Goal: Information Seeking & Learning: Learn about a topic

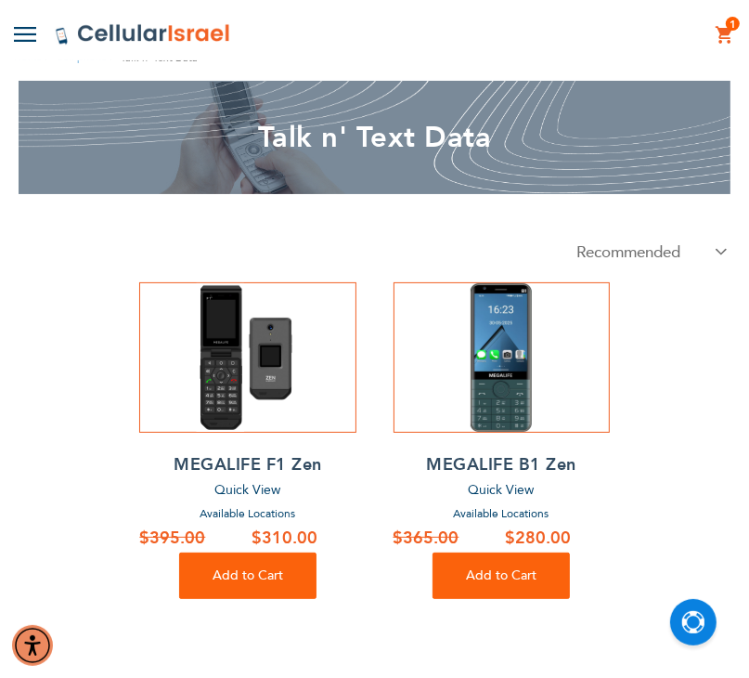
scroll to position [80, 0]
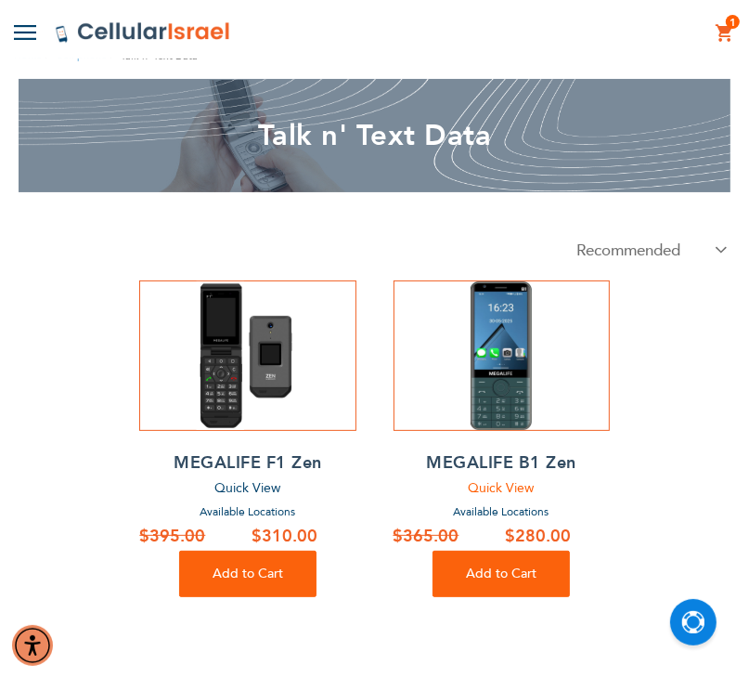
click at [498, 488] on span "Quick View" at bounding box center [502, 488] width 66 height 18
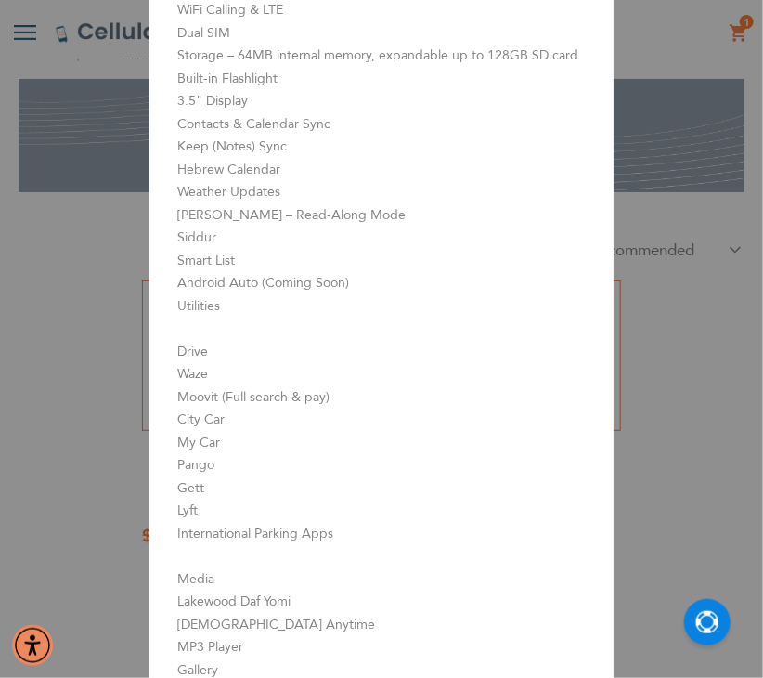
click at [645, 421] on aside "MEGALIFE B1 Zen Close Camera - 13MP rear, 5MP front WiFi Calling & LTE Dual SIM…" at bounding box center [381, 339] width 763 height 678
click at [682, 100] on aside "MEGALIFE B1 Zen Close Camera - 13MP rear, 5MP front WiFi Calling & LTE Dual SIM…" at bounding box center [381, 339] width 763 height 678
click at [45, 557] on aside "MEGALIFE B1 Zen Close Camera - 13MP rear, 5MP front WiFi Calling & LTE Dual SIM…" at bounding box center [381, 339] width 763 height 678
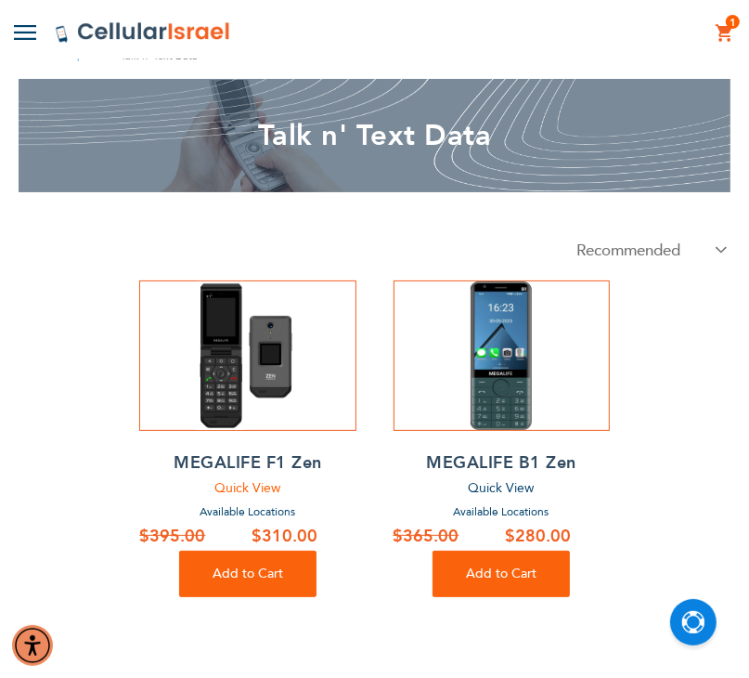
click at [271, 490] on span "Quick View" at bounding box center [247, 488] width 66 height 18
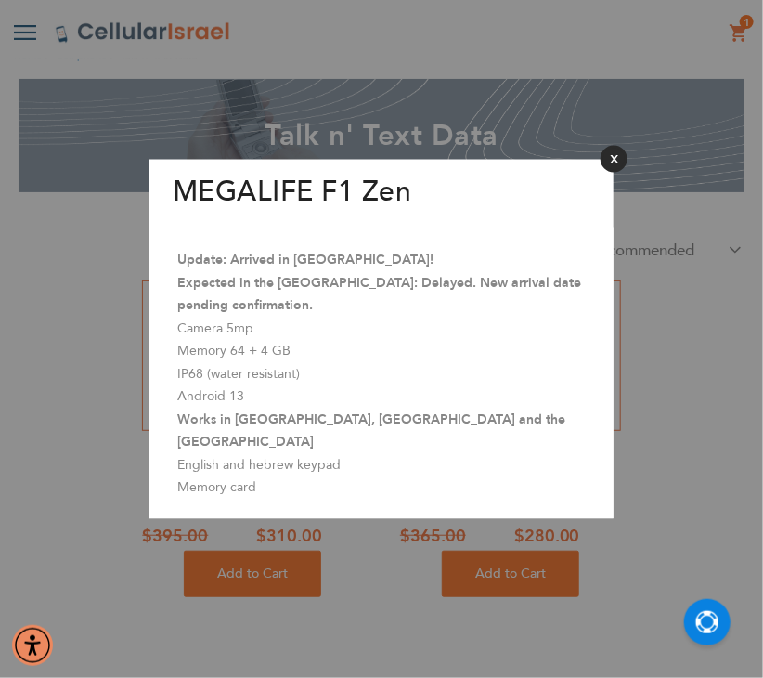
click at [618, 173] on button "Close" at bounding box center [614, 159] width 27 height 27
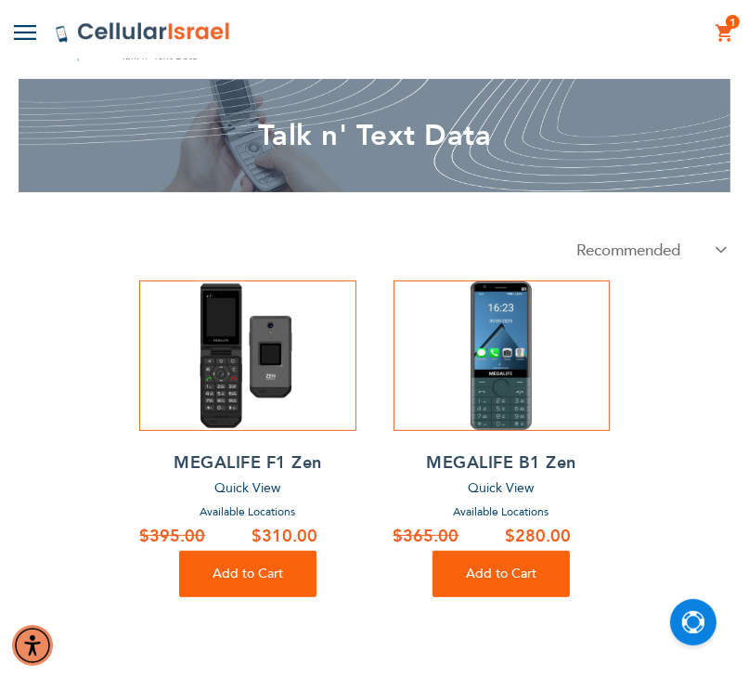
click at [527, 461] on h2 "MEGALIFE B1 Zen" at bounding box center [502, 463] width 216 height 28
click at [496, 485] on span "Quick View" at bounding box center [502, 488] width 66 height 18
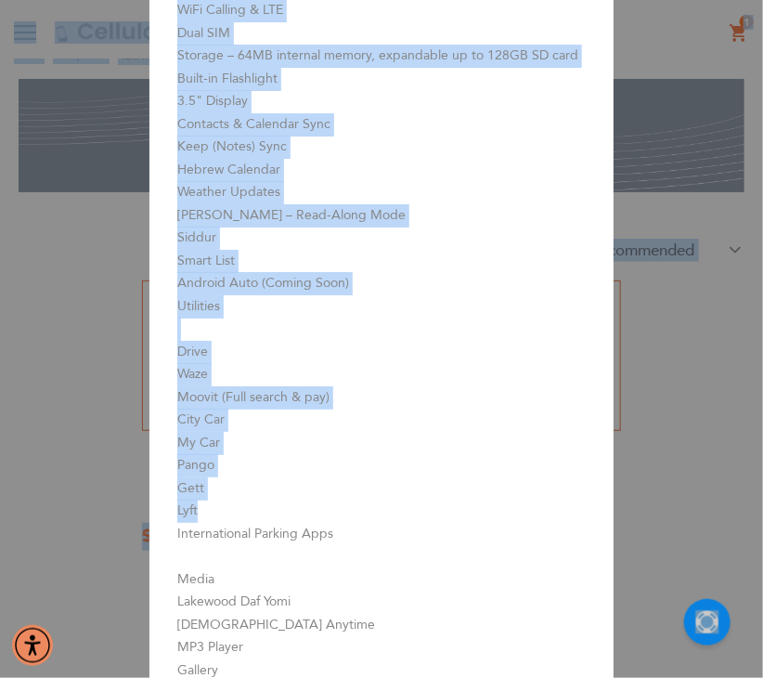
drag, startPoint x: 383, startPoint y: 501, endPoint x: 214, endPoint y: -79, distance: 604.4
click at [207, 234] on li "Siddur" at bounding box center [381, 238] width 409 height 23
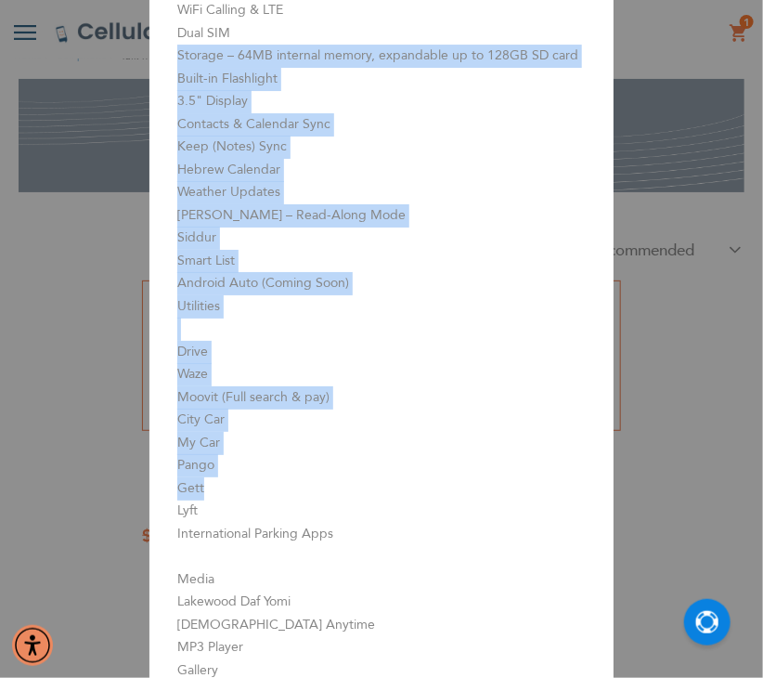
drag, startPoint x: 241, startPoint y: 493, endPoint x: 172, endPoint y: 59, distance: 439.2
click at [172, 59] on div "Camera - 13MP rear, 5MP front WiFi Calling & LTE Dual SIM Storage – 64MB intern…" at bounding box center [381, 373] width 464 height 792
click at [219, 113] on li "Contacts & Calendar Sync" at bounding box center [381, 124] width 409 height 23
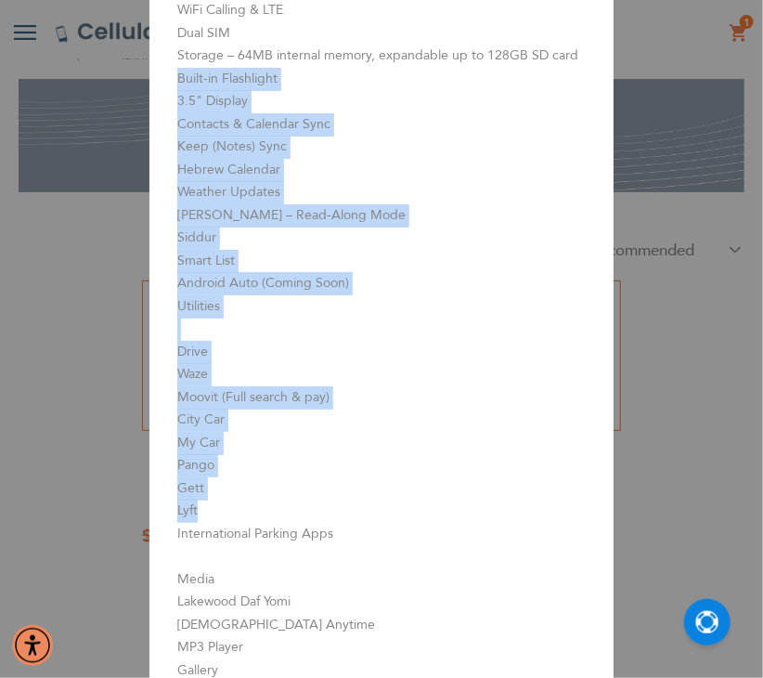
drag, startPoint x: 171, startPoint y: 78, endPoint x: 265, endPoint y: 503, distance: 435.5
click at [265, 503] on div "Camera - 13MP rear, 5MP front WiFi Calling & LTE Dual SIM Storage – 64MB intern…" at bounding box center [381, 373] width 464 height 792
copy div "Built-in Flashlight 3.5" Display Contacts & Calendar Sync Keep (Notes) Sync Heb…"
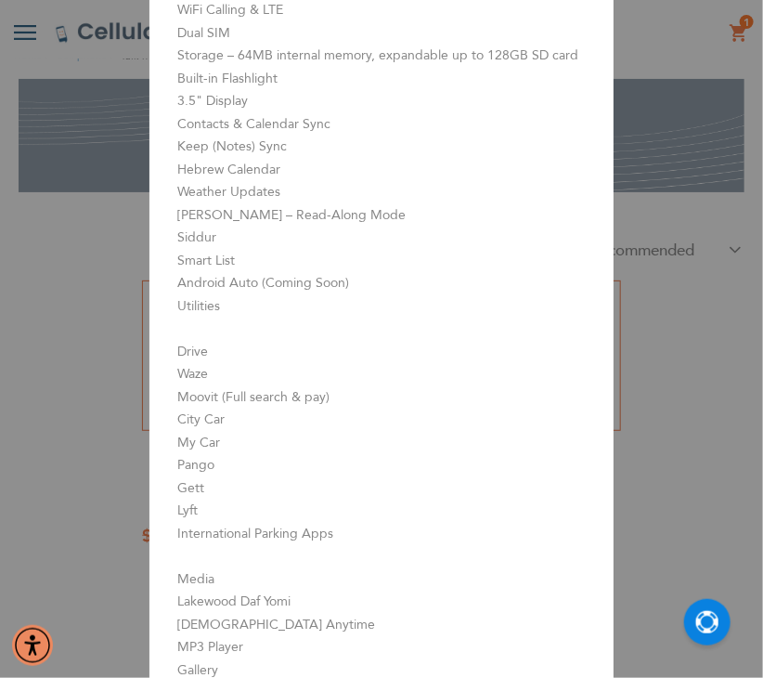
click at [697, 344] on aside "MEGALIFE B1 Zen Close Camera - 13MP rear, 5MP front WiFi Calling & LTE Dual SIM…" at bounding box center [381, 339] width 763 height 678
click at [63, 287] on aside "MEGALIFE B1 Zen Close Camera - 13MP rear, 5MP front WiFi Calling & LTE Dual SIM…" at bounding box center [381, 339] width 763 height 678
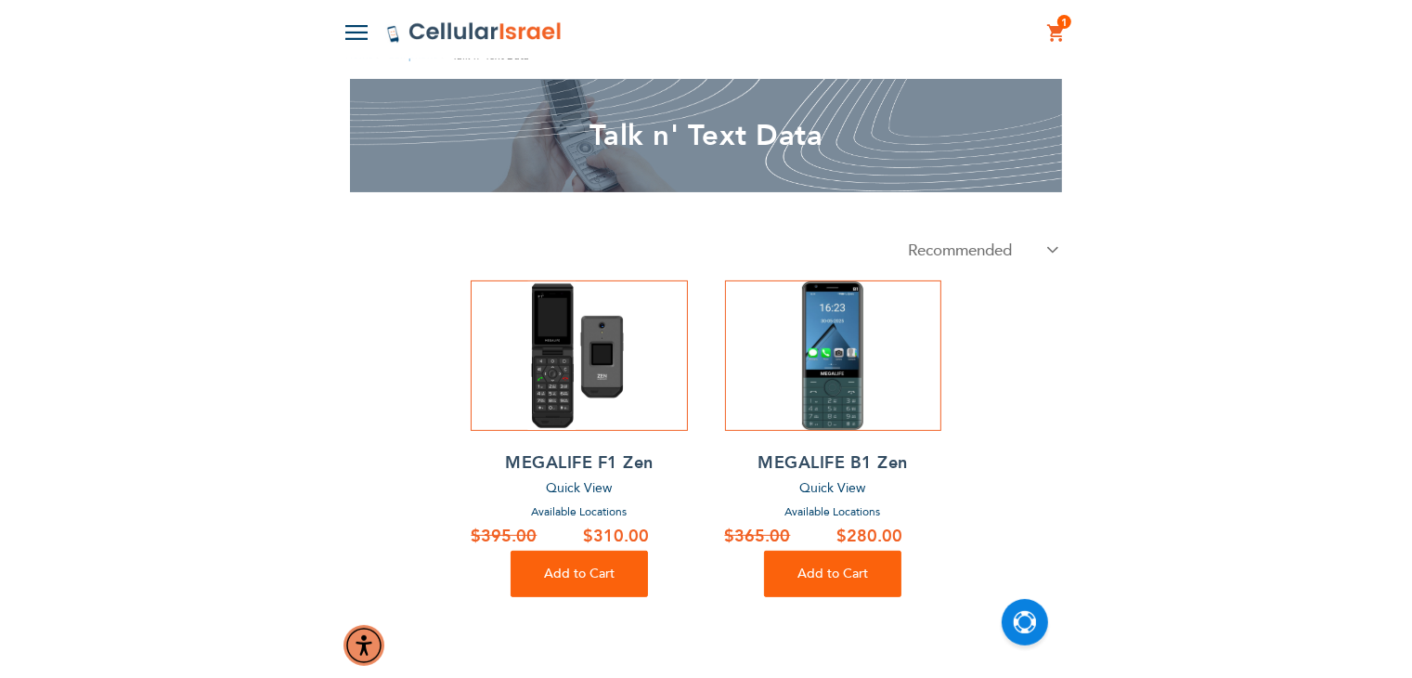
scroll to position [0, 0]
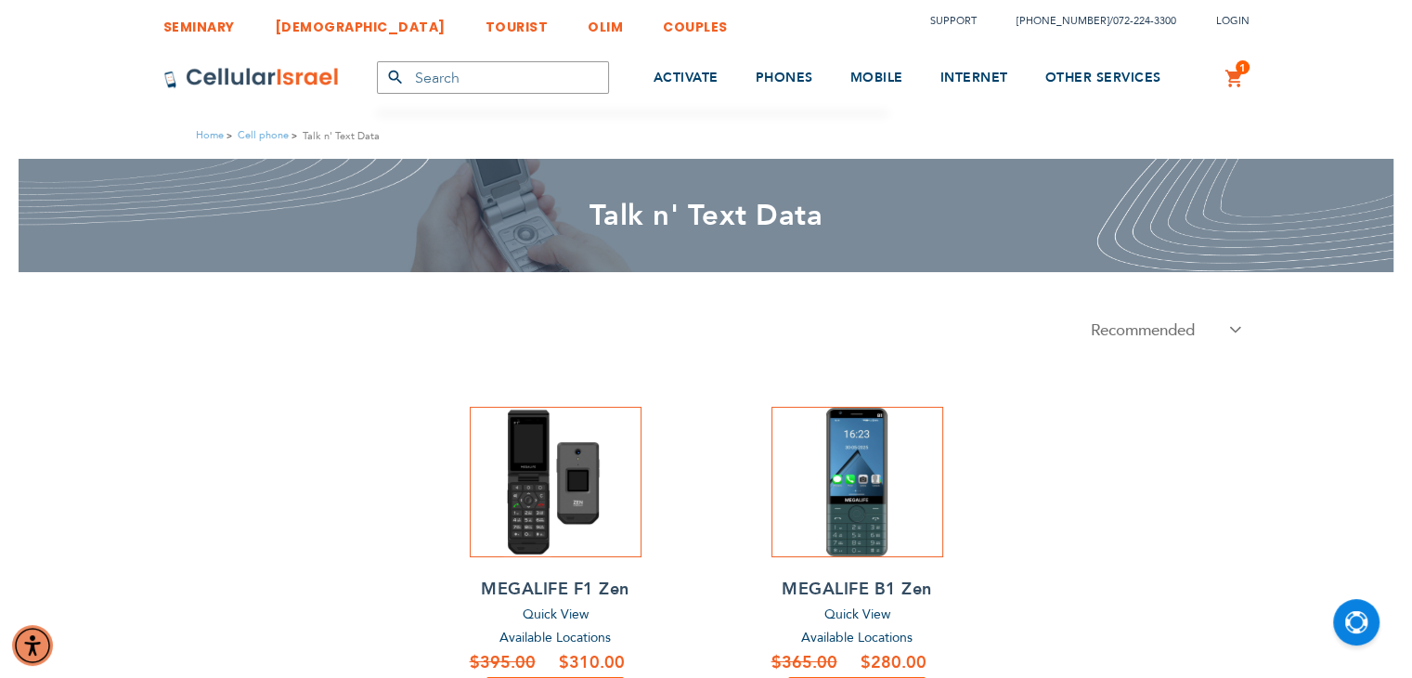
click at [193, 28] on link "SEMINARY" at bounding box center [198, 22] width 71 height 34
